Goal: Information Seeking & Learning: Learn about a topic

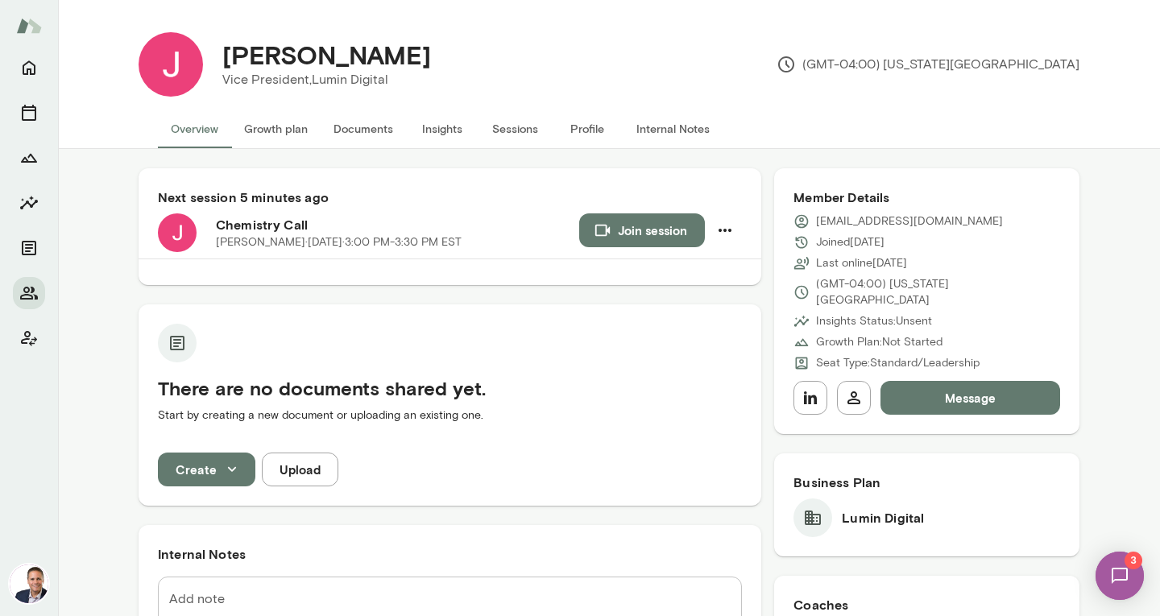
scroll to position [624, 0]
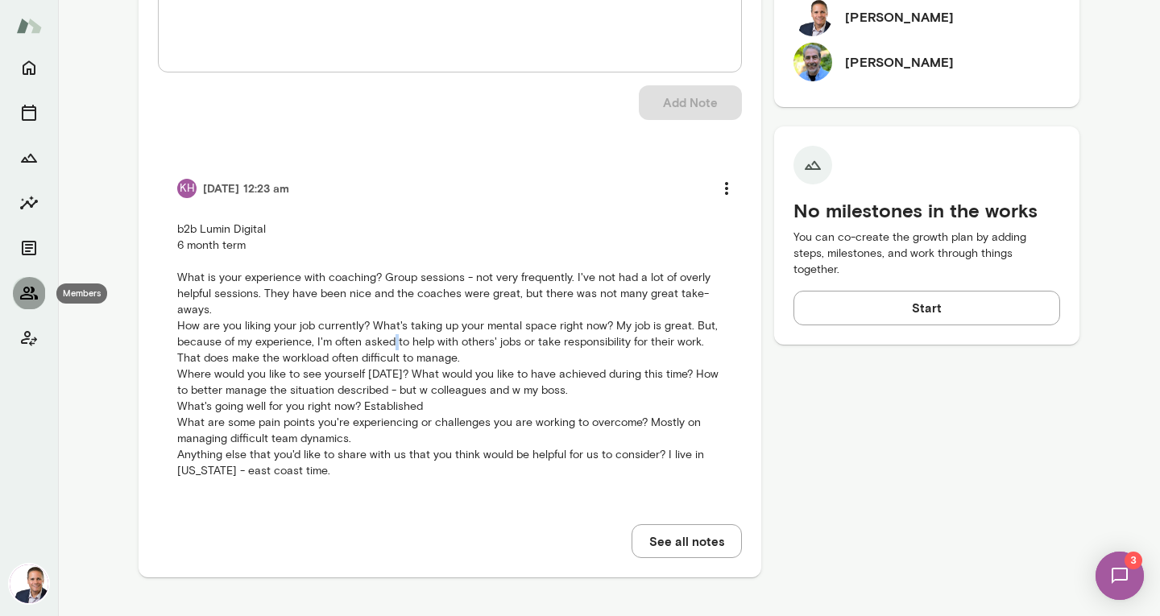
click at [30, 285] on icon "Members" at bounding box center [28, 293] width 19 height 19
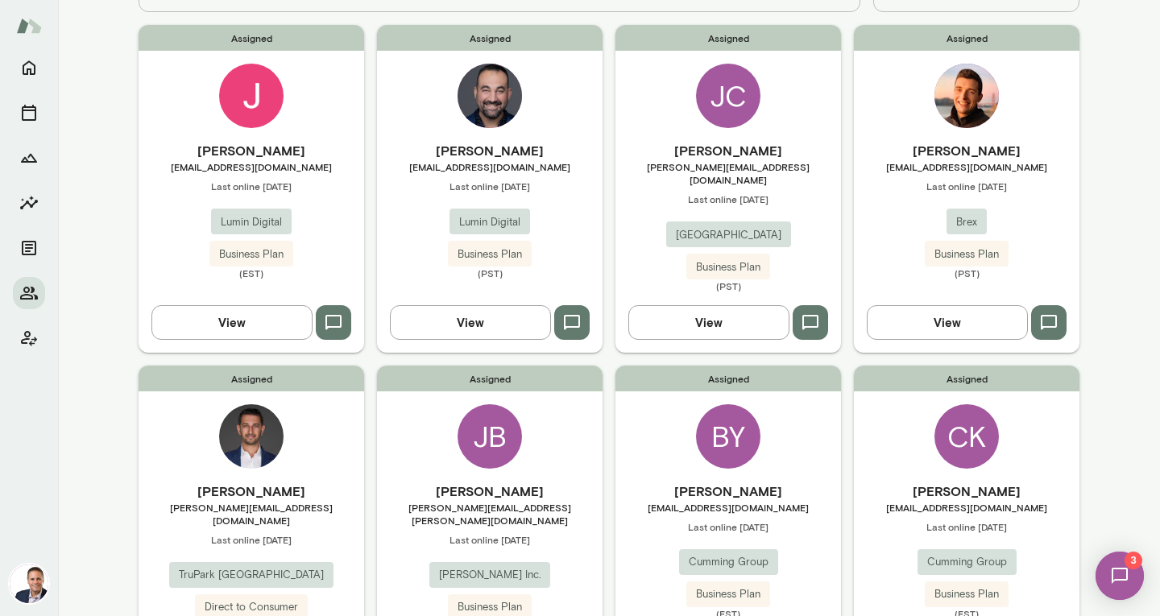
scroll to position [140, 0]
click at [755, 306] on button "View" at bounding box center [708, 323] width 161 height 34
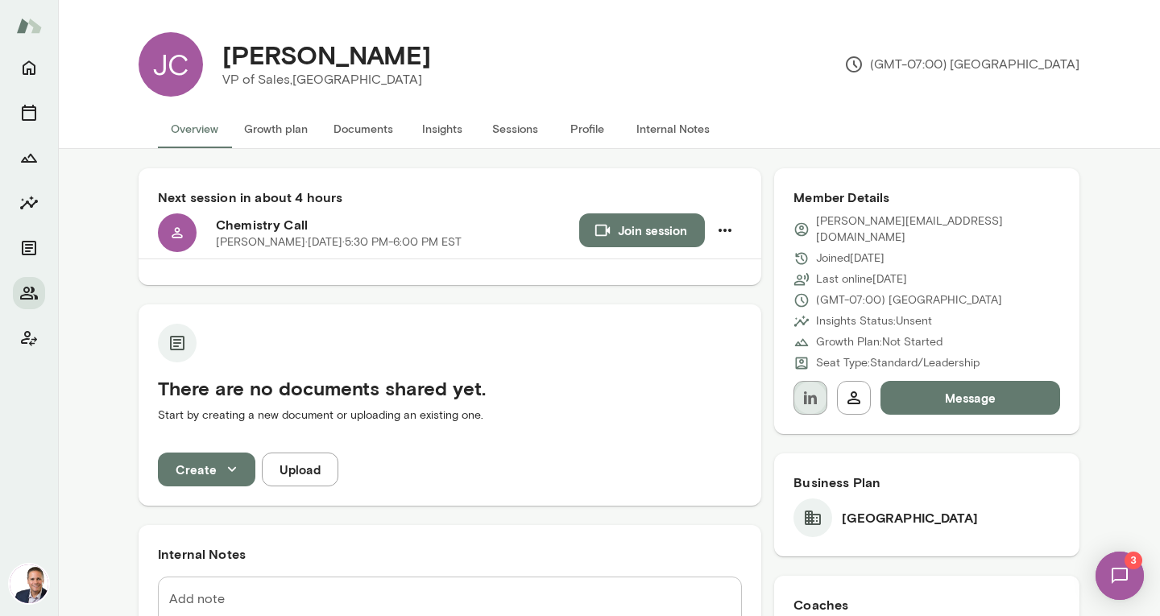
click at [802, 388] on icon "button" at bounding box center [810, 397] width 19 height 19
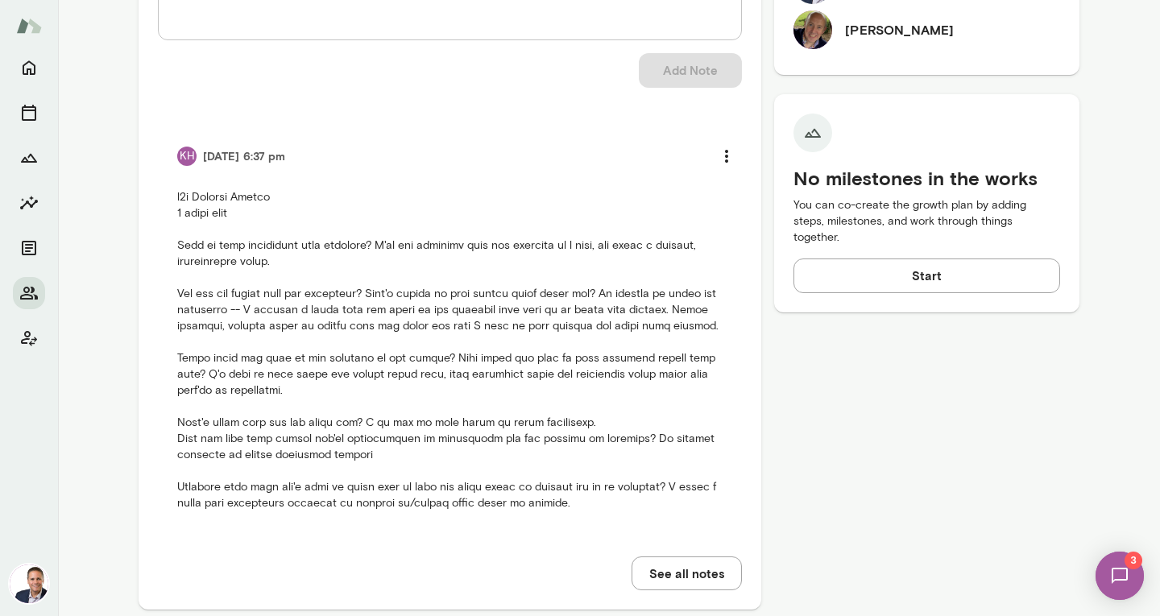
scroll to position [688, 0]
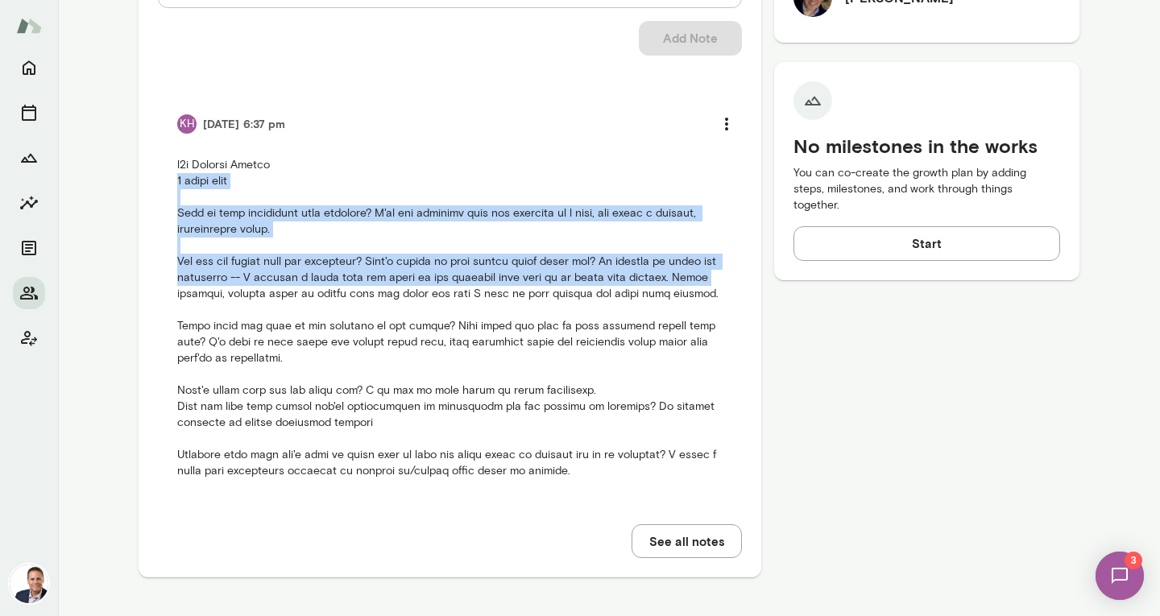
drag, startPoint x: 99, startPoint y: 288, endPoint x: 162, endPoint y: 180, distance: 124.2
click at [162, 180] on div "Next session in about 4 hours Chemistry Call [PERSON_NAME] · [DATE] · 5:30 PM-6…" at bounding box center [609, 38] width 1102 height 1155
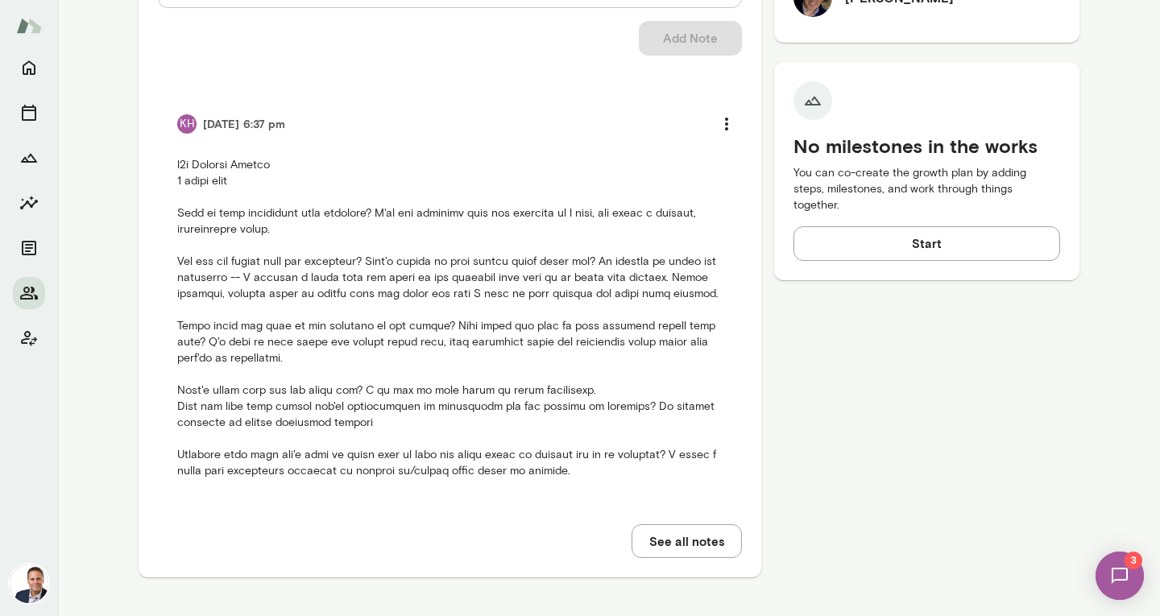
click at [273, 379] on p at bounding box center [449, 318] width 545 height 322
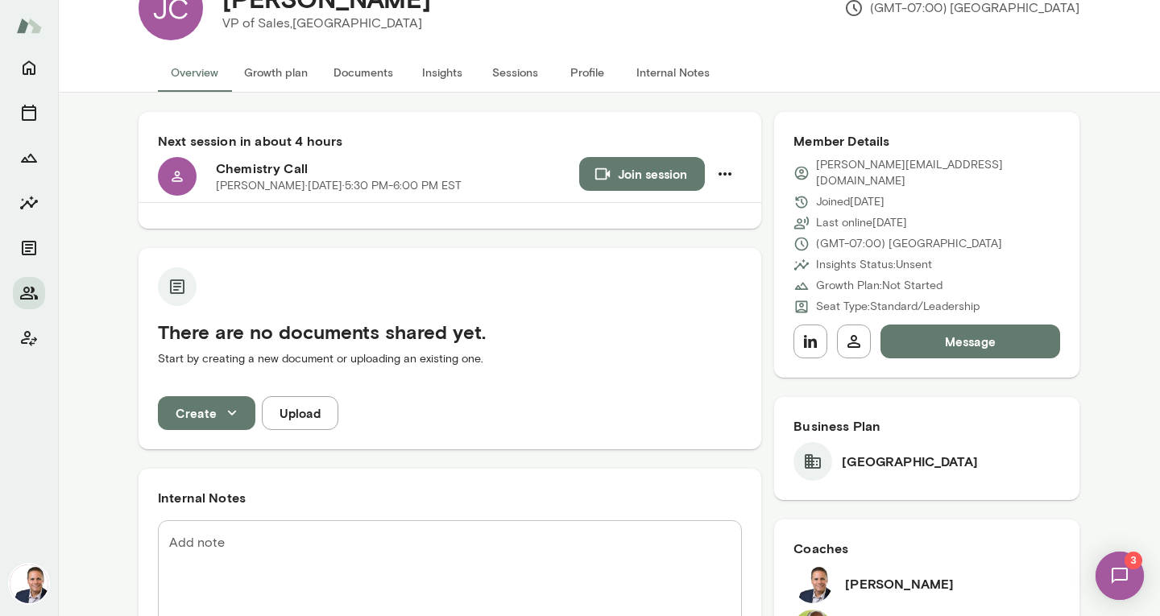
scroll to position [0, 0]
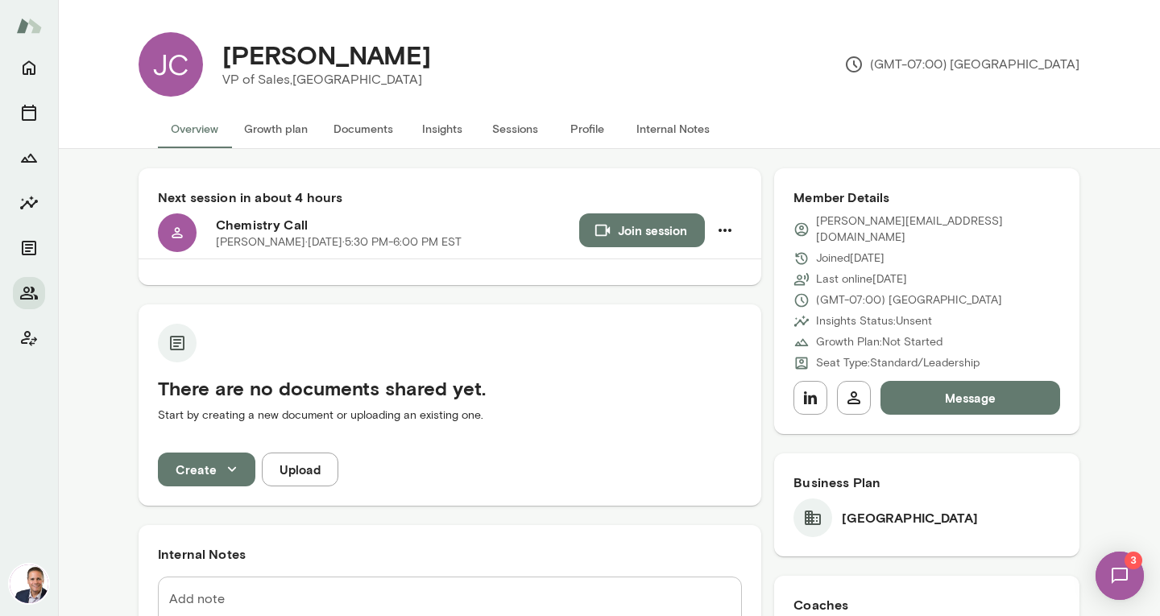
click at [139, 344] on div "There are no documents shared yet. Start by creating a new document or uploadin…" at bounding box center [450, 382] width 623 height 155
